Goal: Task Accomplishment & Management: Use online tool/utility

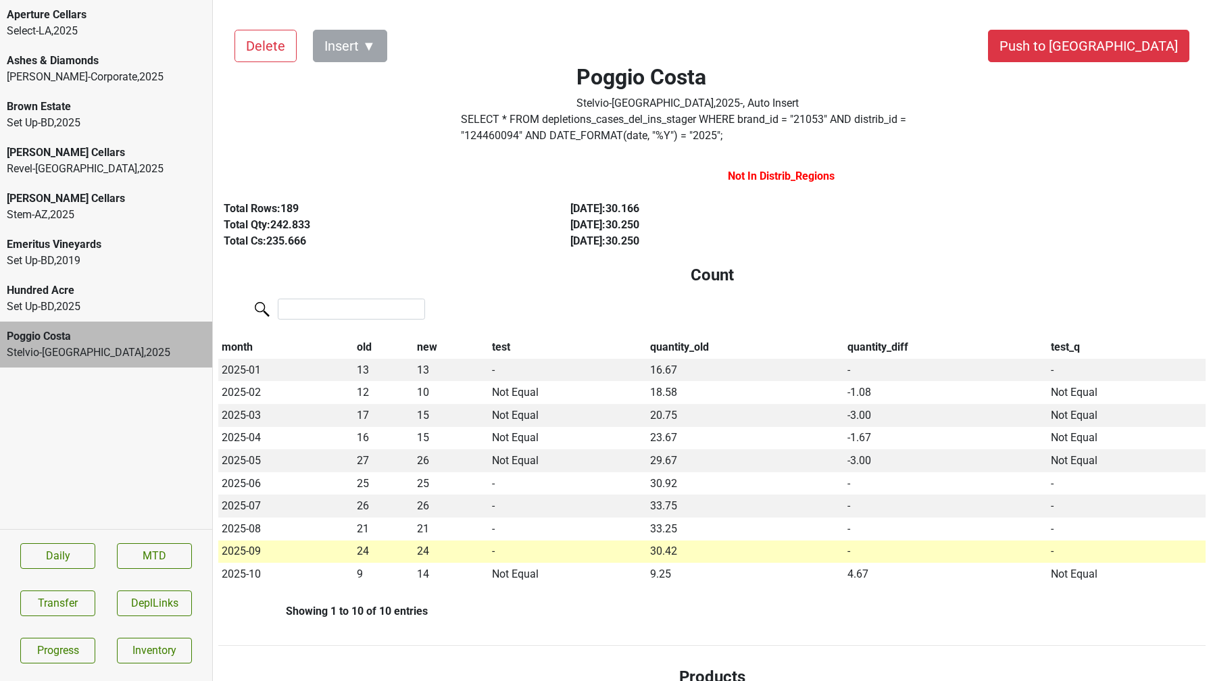
click at [83, 605] on button "Transfer" at bounding box center [57, 604] width 75 height 26
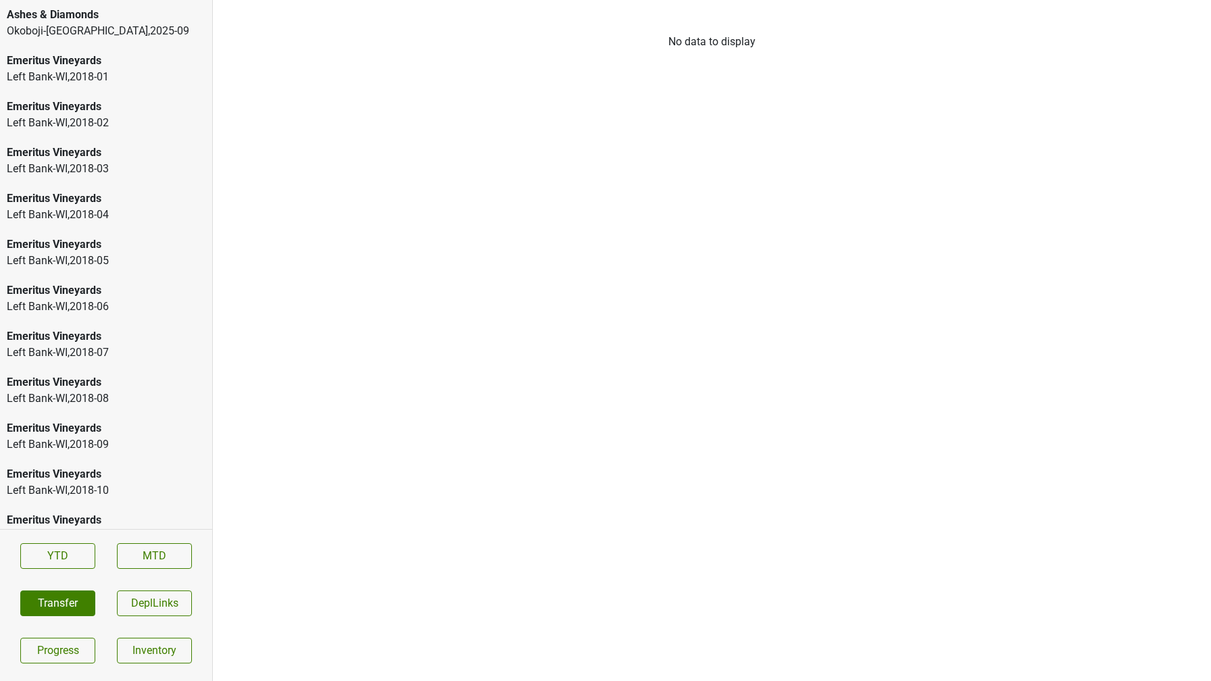
scroll to position [1998, 0]
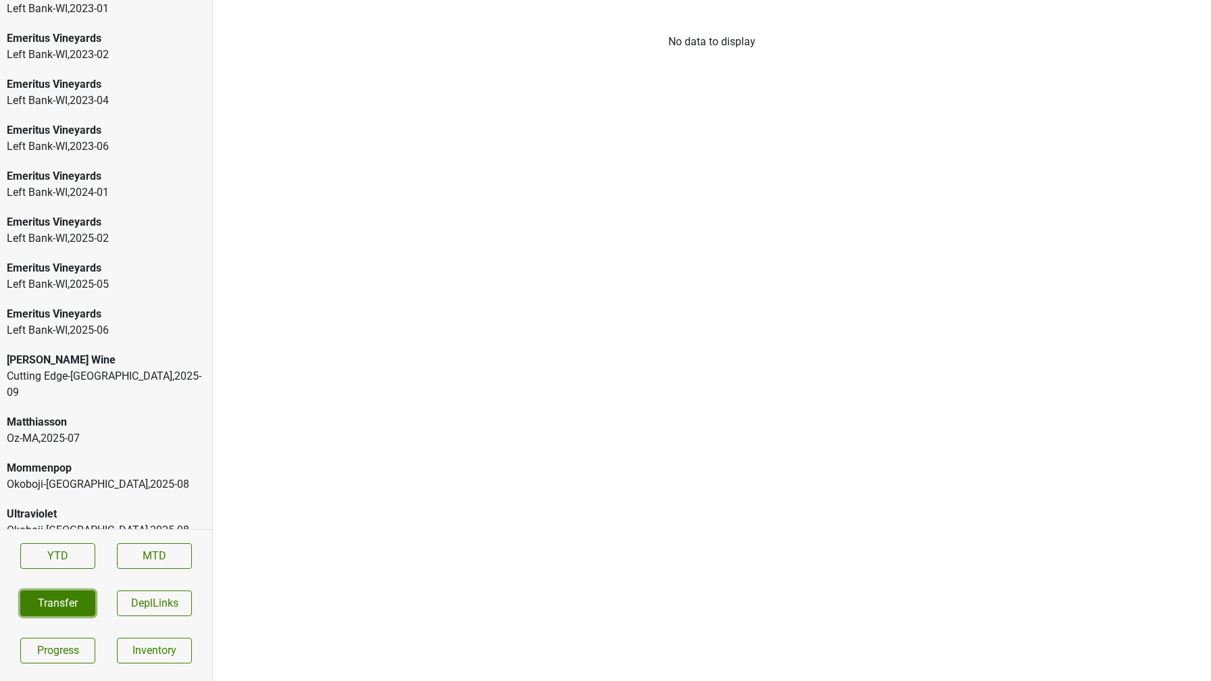
click at [61, 598] on button "Transfer" at bounding box center [57, 604] width 75 height 26
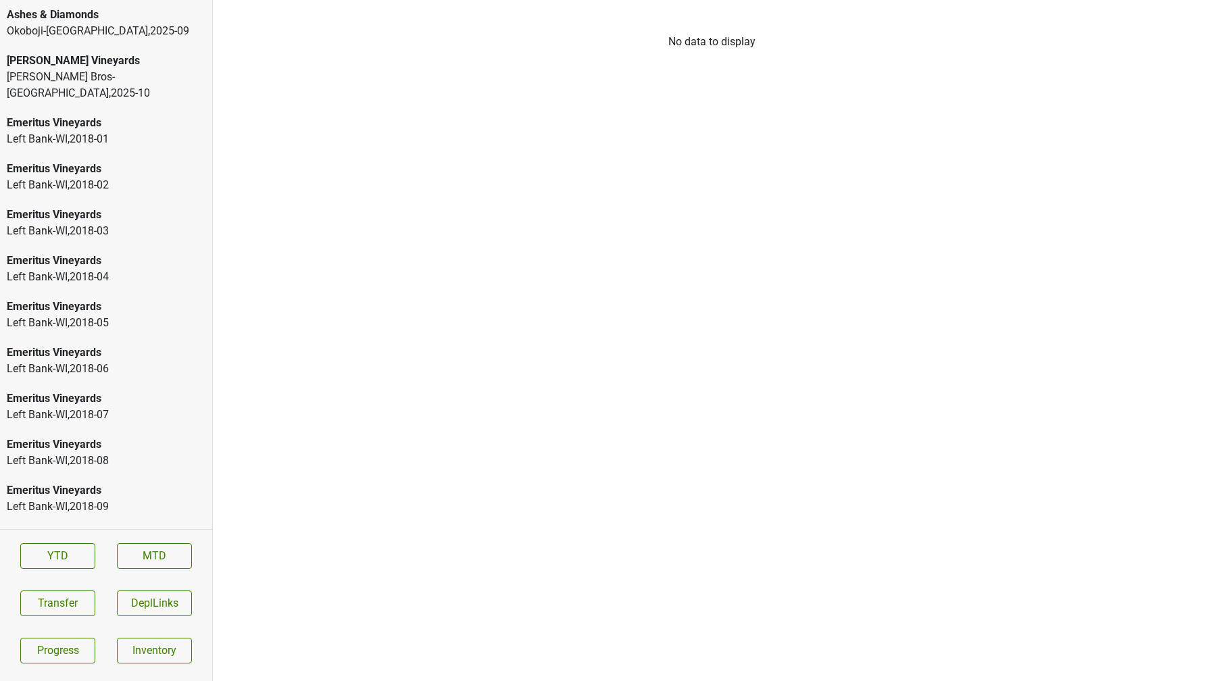
click at [87, 61] on div "[PERSON_NAME] Vineyards" at bounding box center [106, 61] width 199 height 16
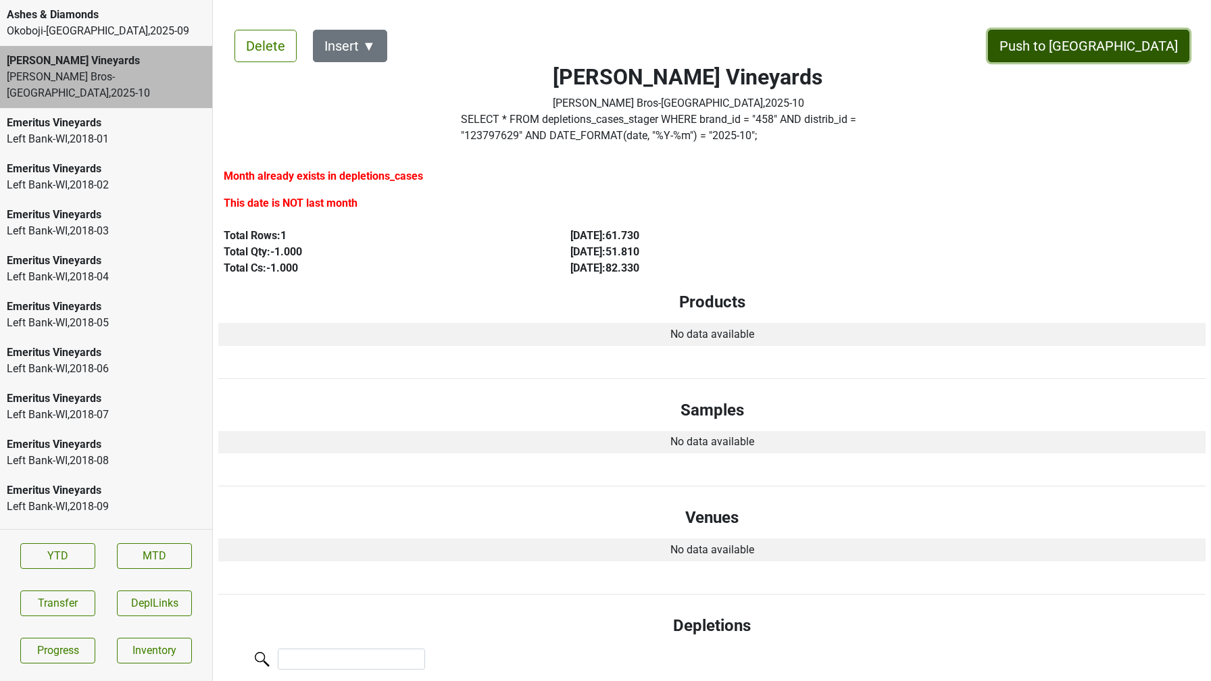
click at [1156, 36] on button "Push to [GEOGRAPHIC_DATA]" at bounding box center [1088, 46] width 201 height 32
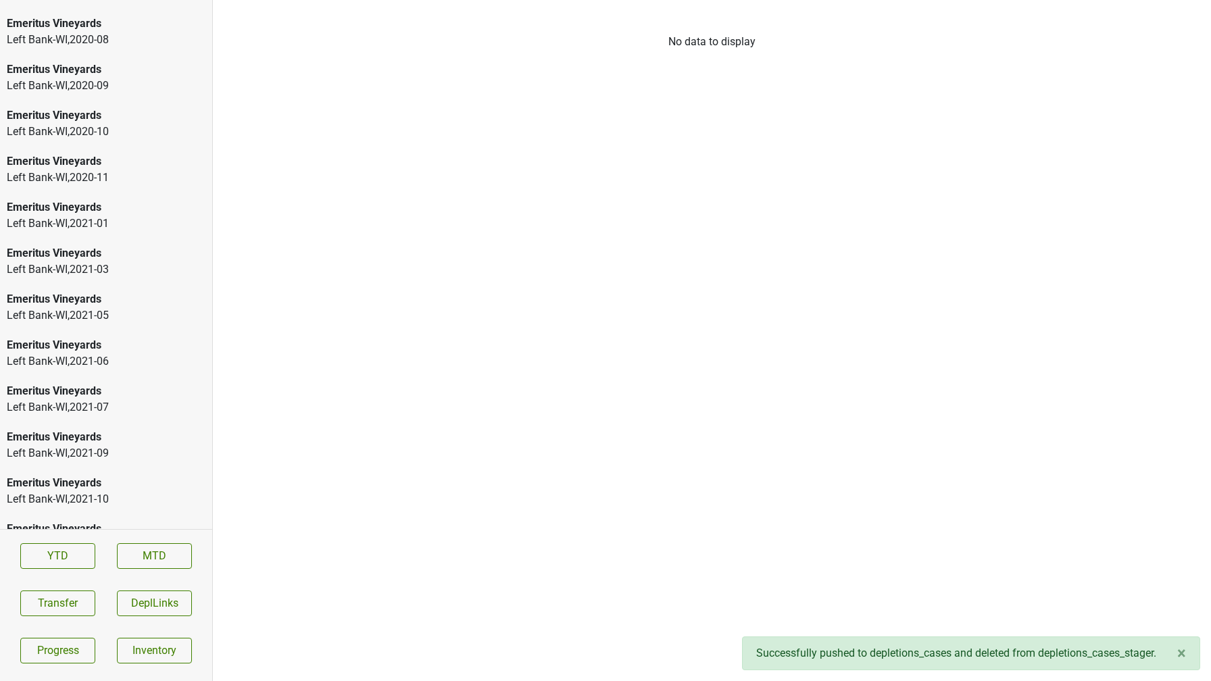
scroll to position [1952, 0]
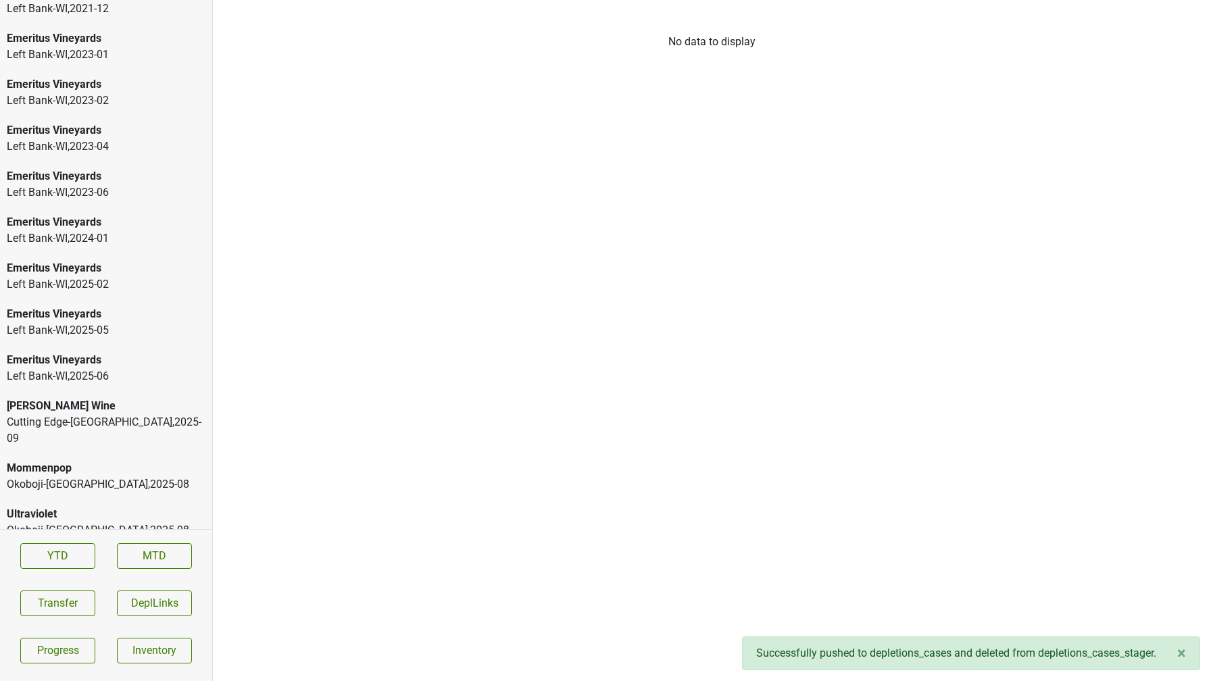
click at [68, 412] on div "[PERSON_NAME] Wine" at bounding box center [106, 406] width 199 height 16
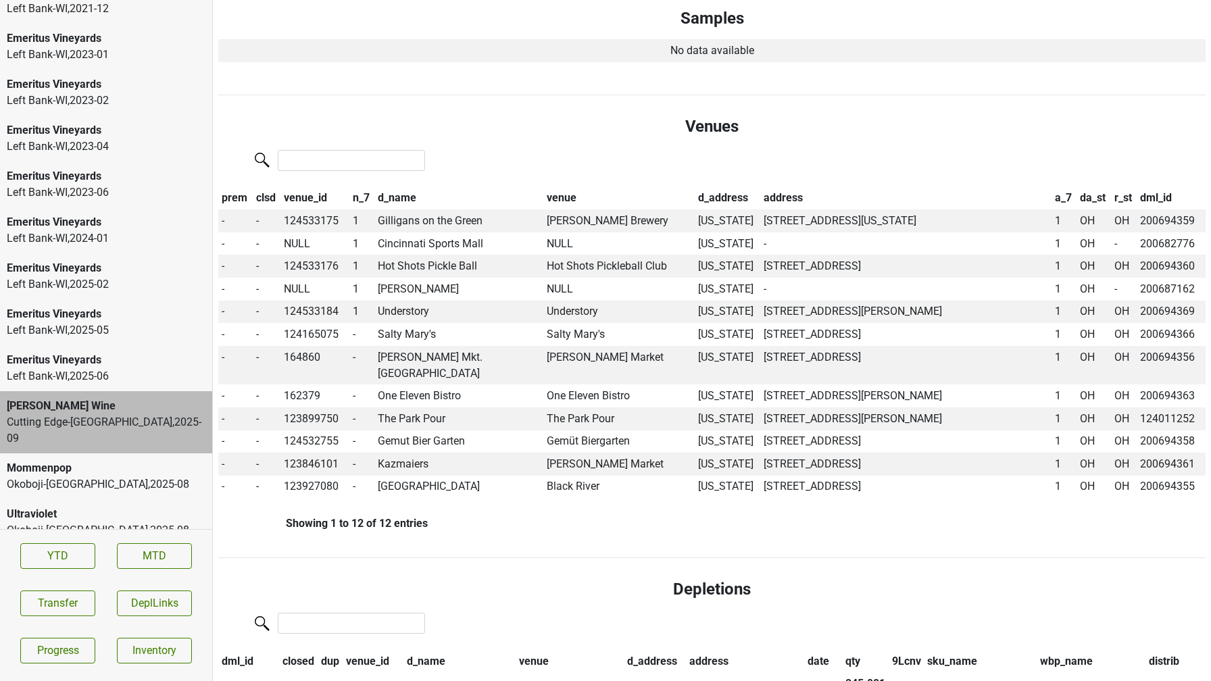
scroll to position [487, 0]
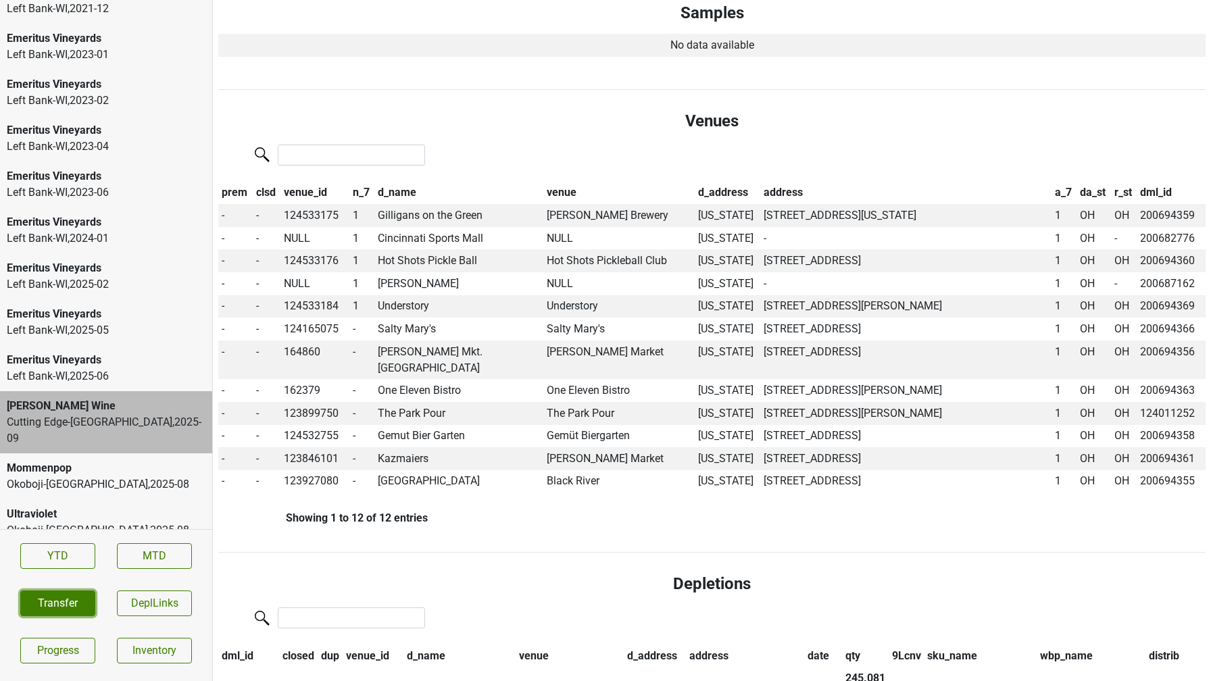
click at [57, 609] on button "Transfer" at bounding box center [57, 604] width 75 height 26
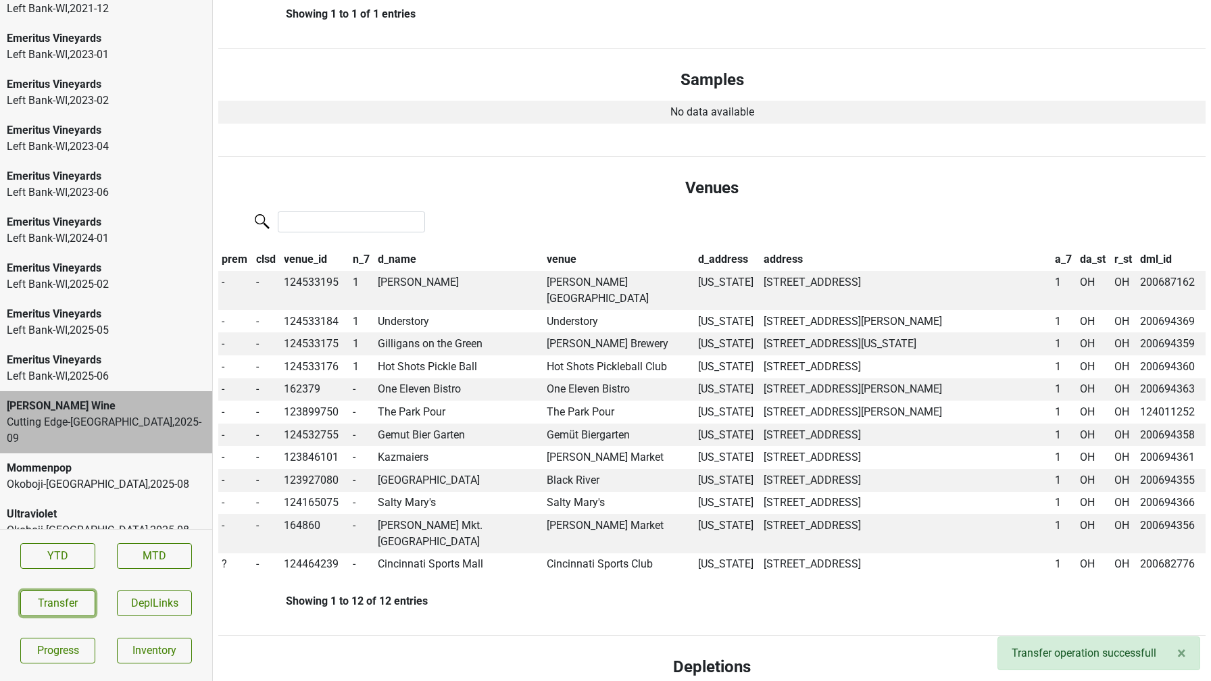
scroll to position [424, 0]
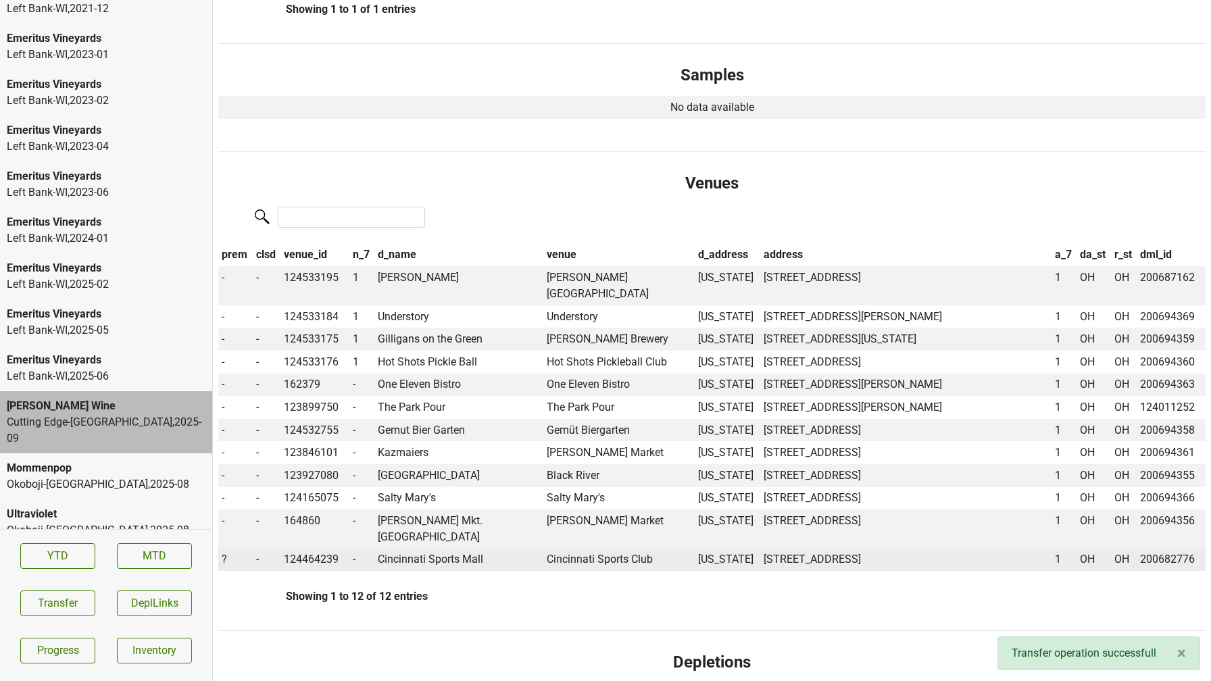
click at [222, 553] on span "?" at bounding box center [224, 559] width 5 height 13
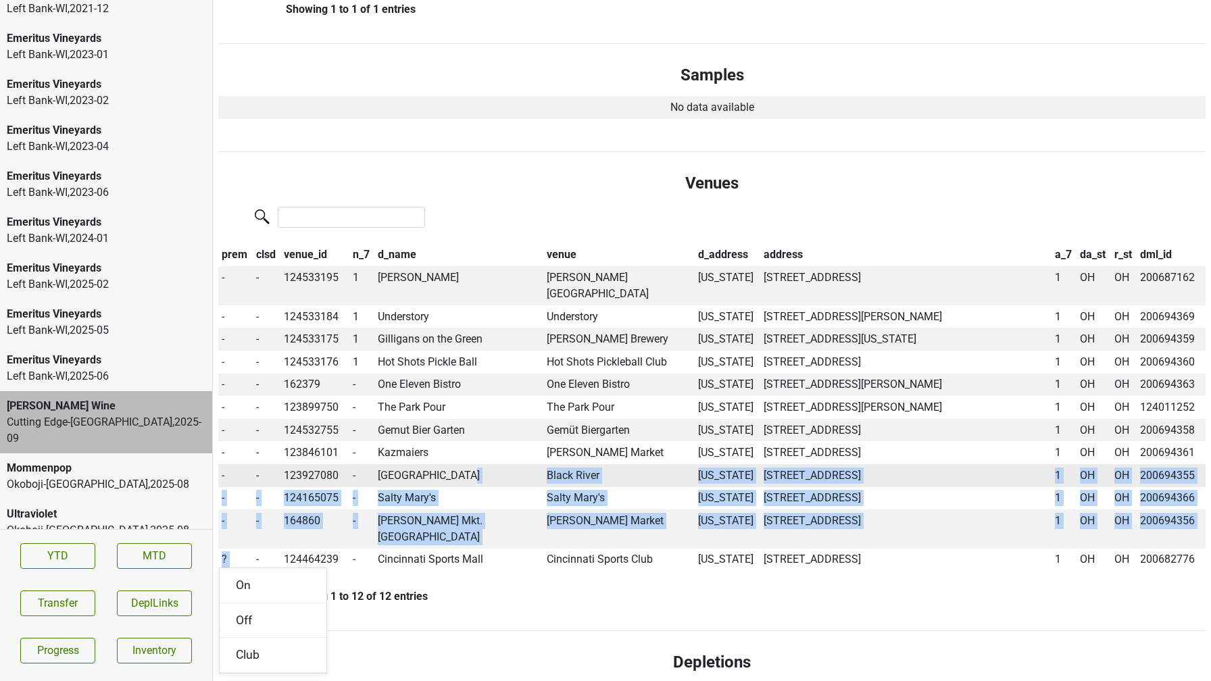
drag, startPoint x: 236, startPoint y: 550, endPoint x: 498, endPoint y: 468, distance: 274.8
click at [498, 467] on tbody "- - 124533195 [GEOGRAPHIC_DATA][PERSON_NAME][PERSON_NAME] [US_STATE] [STREET_AD…" at bounding box center [711, 418] width 987 height 305
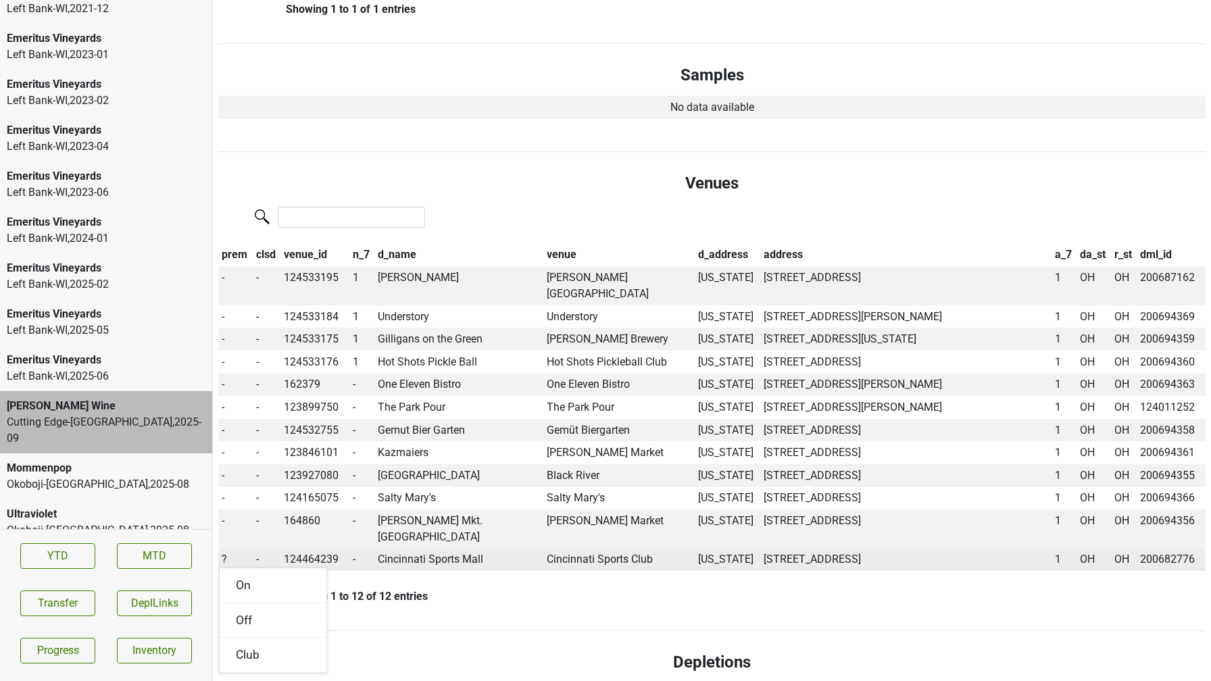
click at [582, 549] on td "Cincinnati Sports Club" at bounding box center [618, 560] width 151 height 23
click at [222, 553] on span "?" at bounding box center [224, 559] width 5 height 13
click at [242, 568] on div "On" at bounding box center [273, 585] width 107 height 34
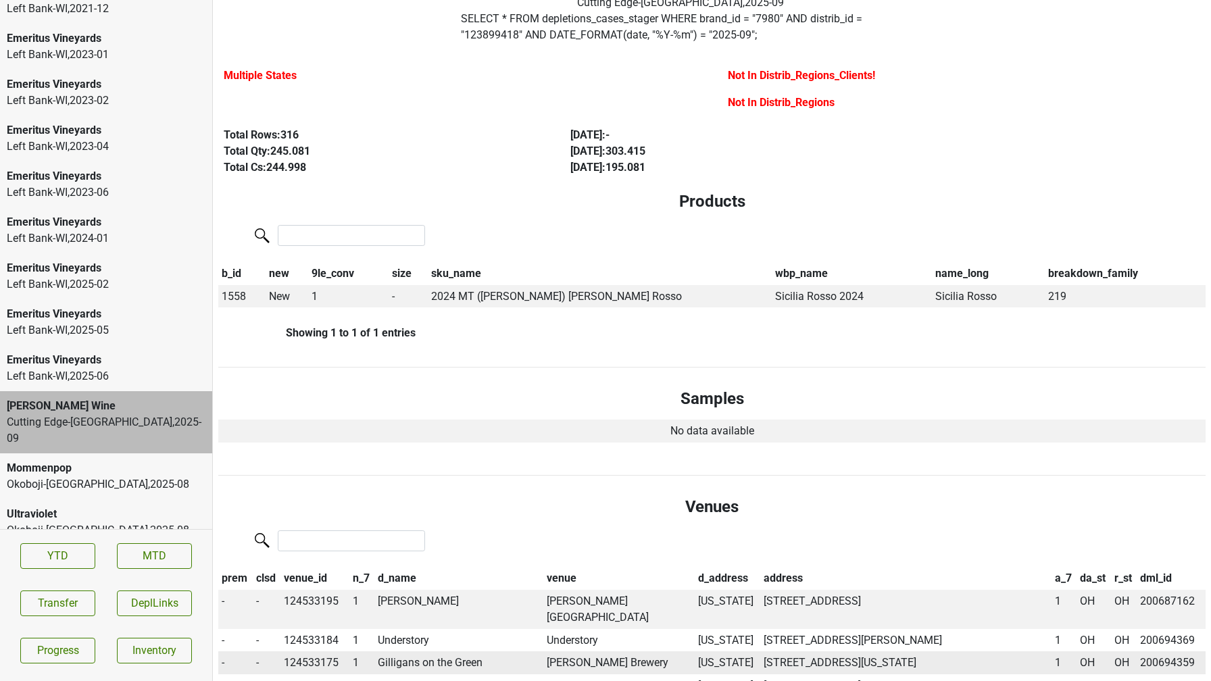
scroll to position [0, 0]
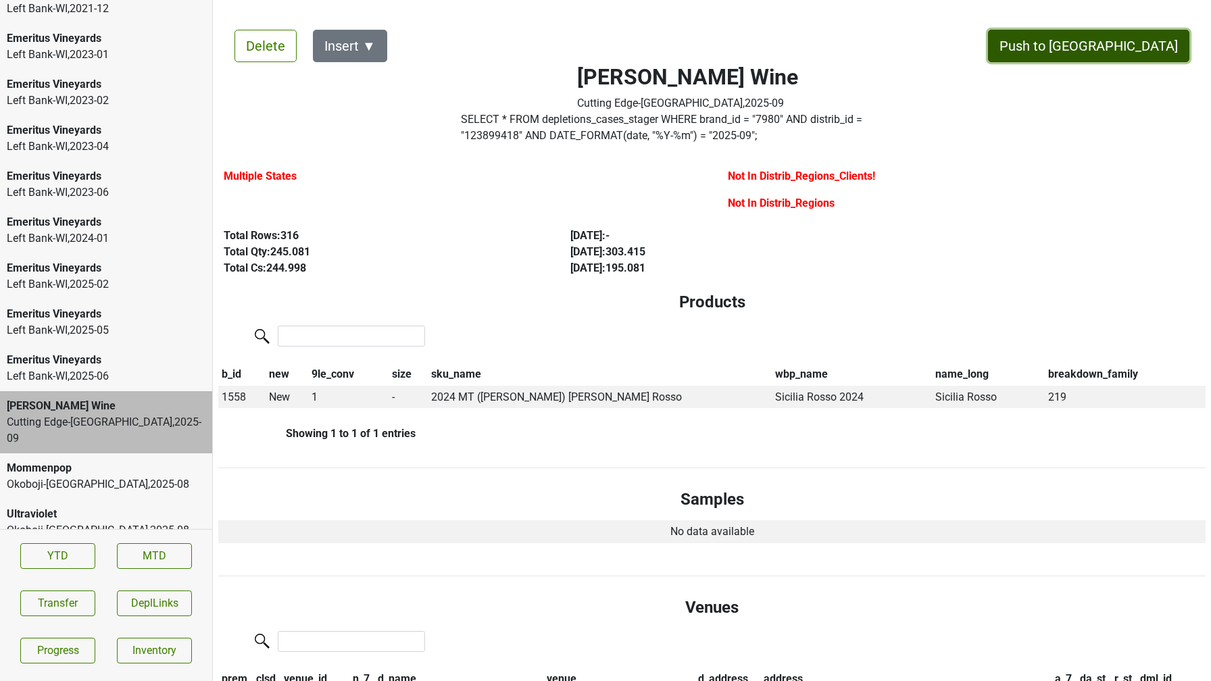
click at [1135, 44] on button "Push to [GEOGRAPHIC_DATA]" at bounding box center [1088, 46] width 201 height 32
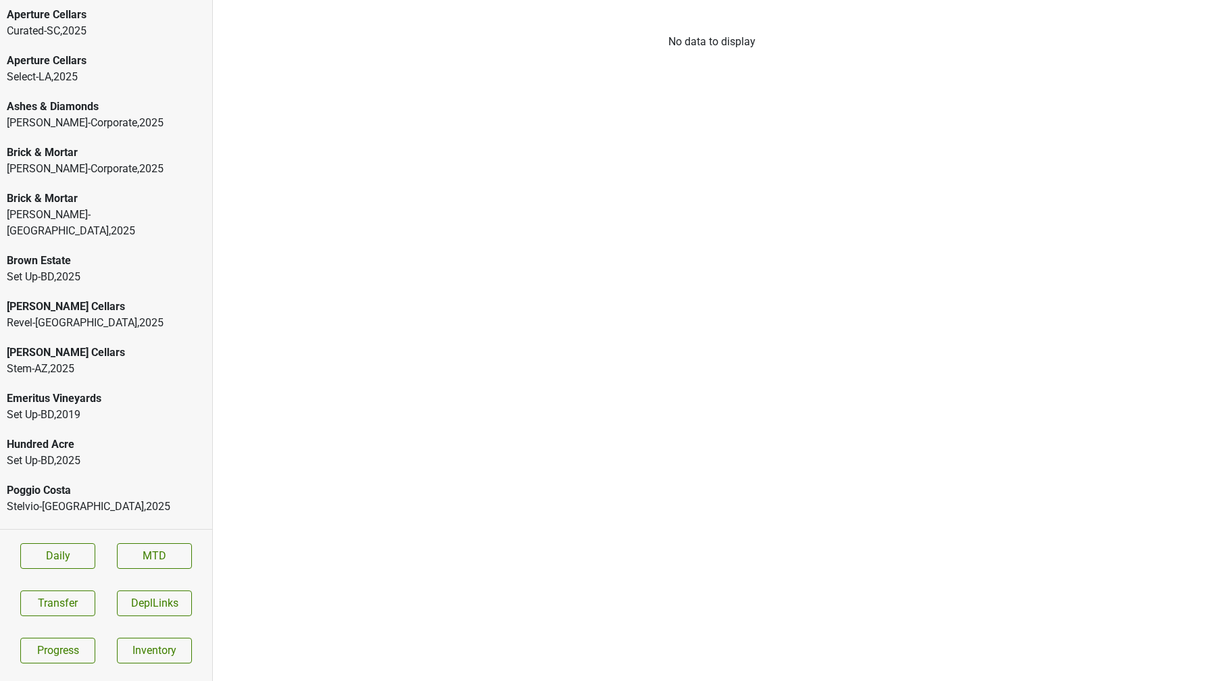
click at [22, 499] on div "Stelvio-[GEOGRAPHIC_DATA] , 2025" at bounding box center [106, 507] width 199 height 16
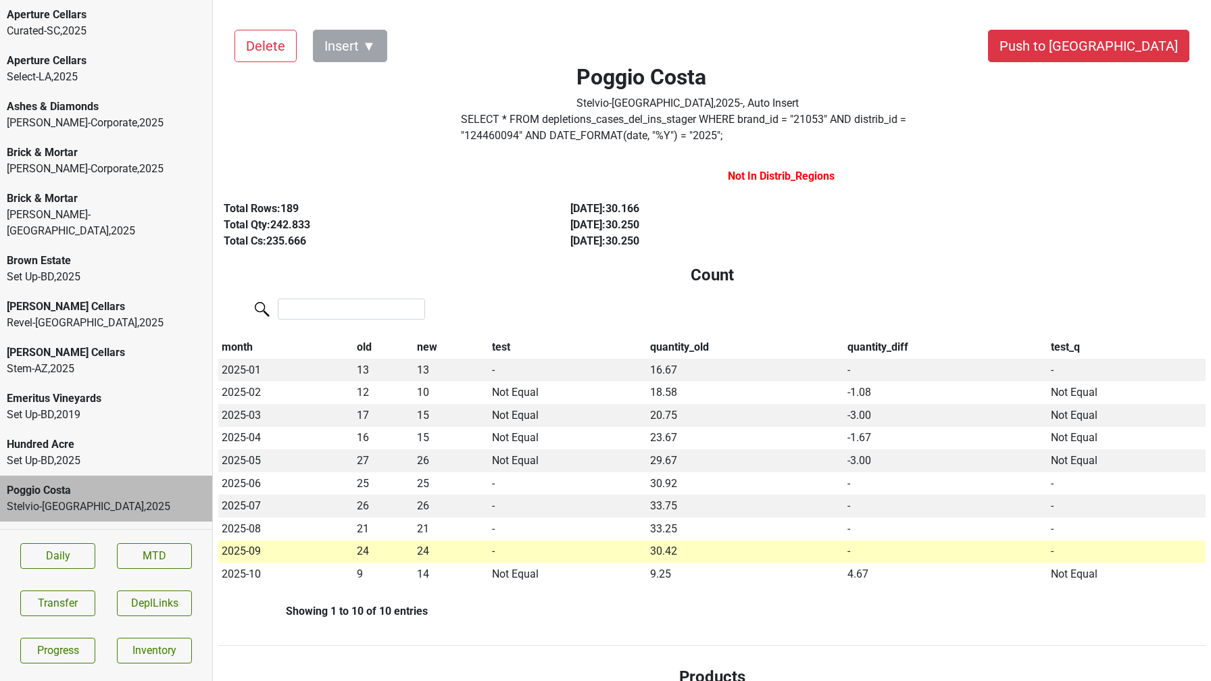
click at [97, 74] on div "Select-LA , 2025" at bounding box center [106, 77] width 199 height 16
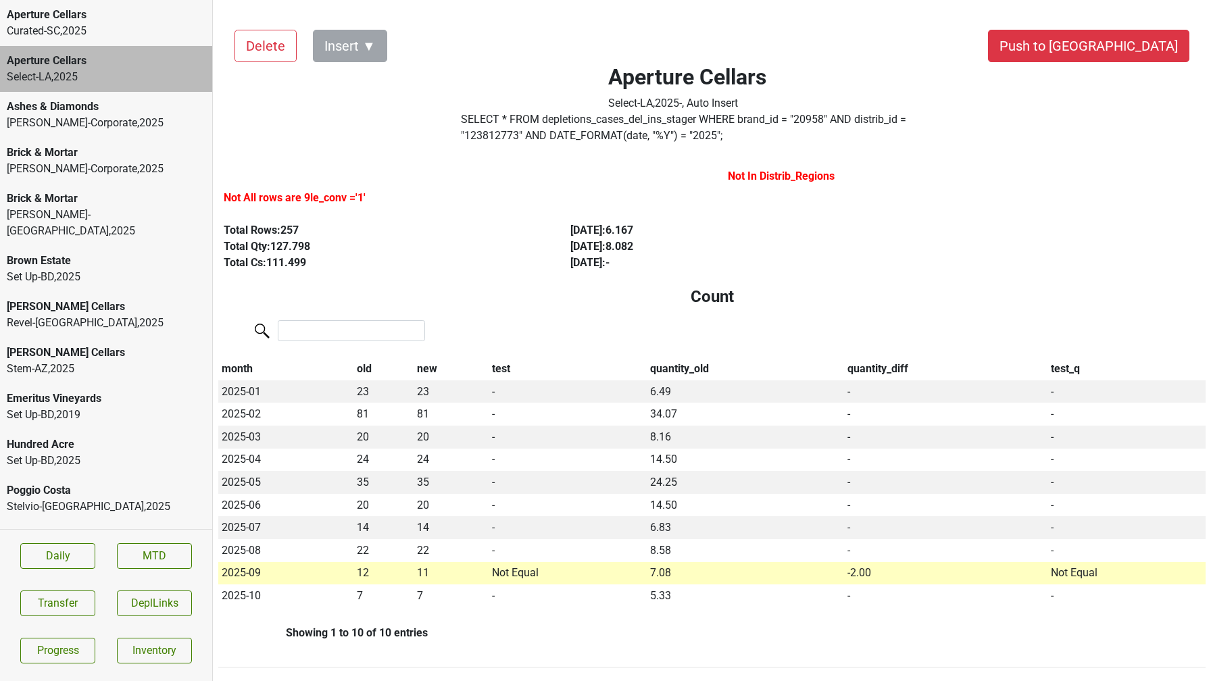
click at [102, 17] on div "Aperture Cellars" at bounding box center [106, 15] width 199 height 16
